Goal: Register for event/course

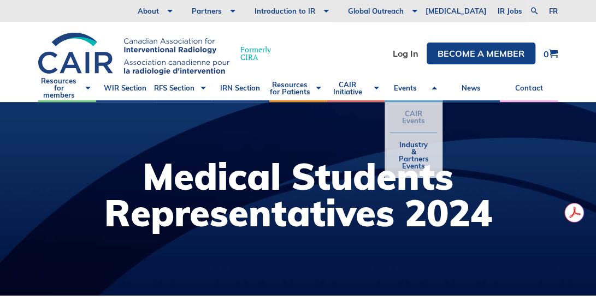
click at [401, 111] on link "CAIR Events" at bounding box center [413, 117] width 47 height 31
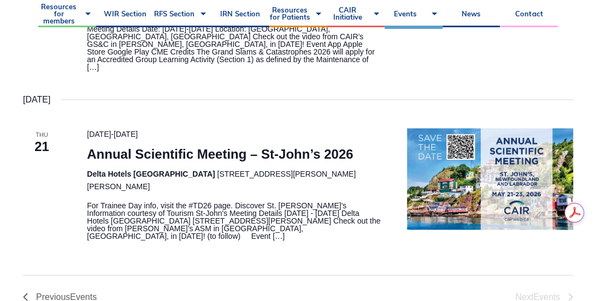
scroll to position [528, 0]
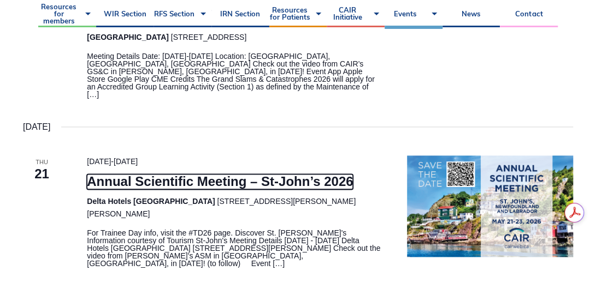
click at [313, 177] on link "Annual Scientific Meeting – St-John’s 2026" at bounding box center [220, 181] width 266 height 15
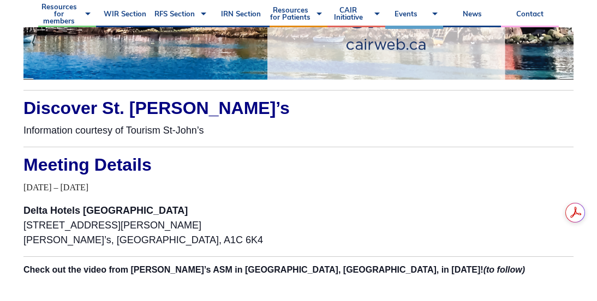
scroll to position [1010, 0]
